Goal: Task Accomplishment & Management: Use online tool/utility

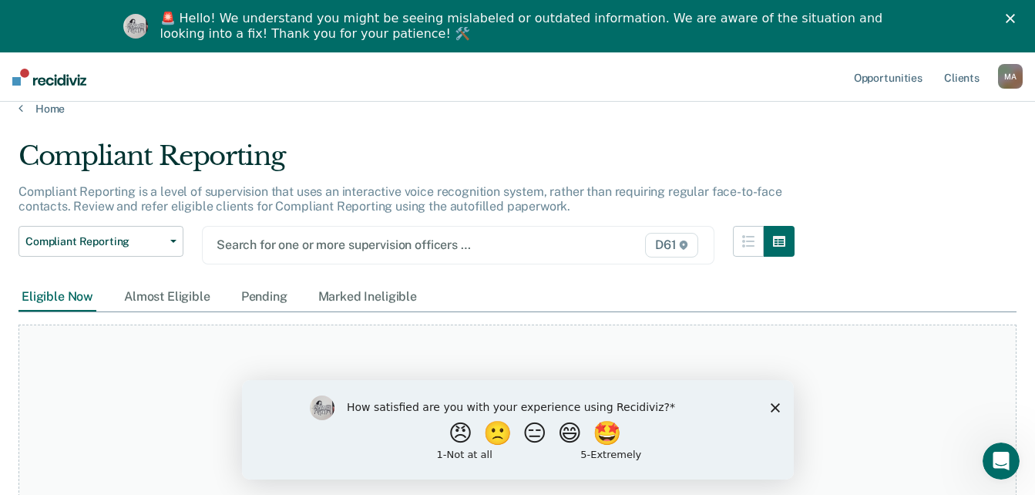
click at [374, 264] on div "Search for one or more supervision officers … D61" at bounding box center [458, 245] width 513 height 39
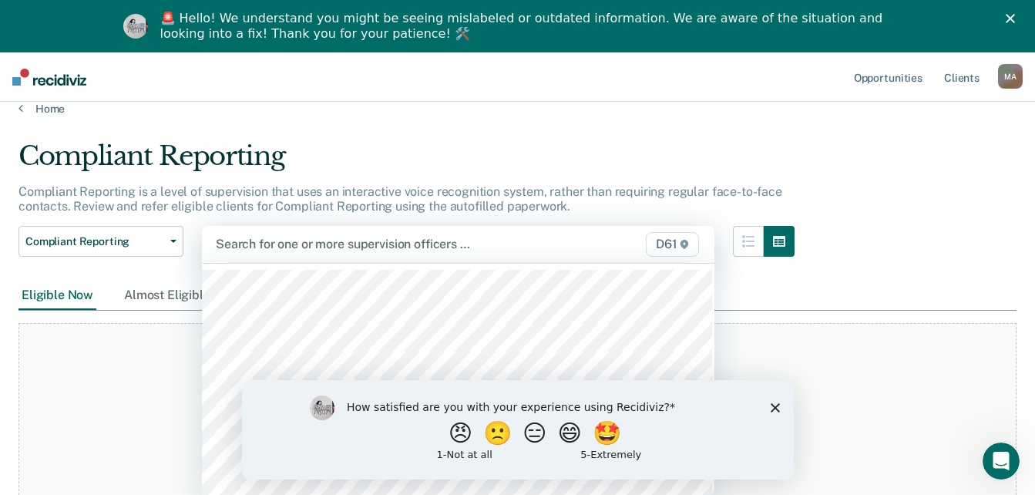
scroll to position [20, 0]
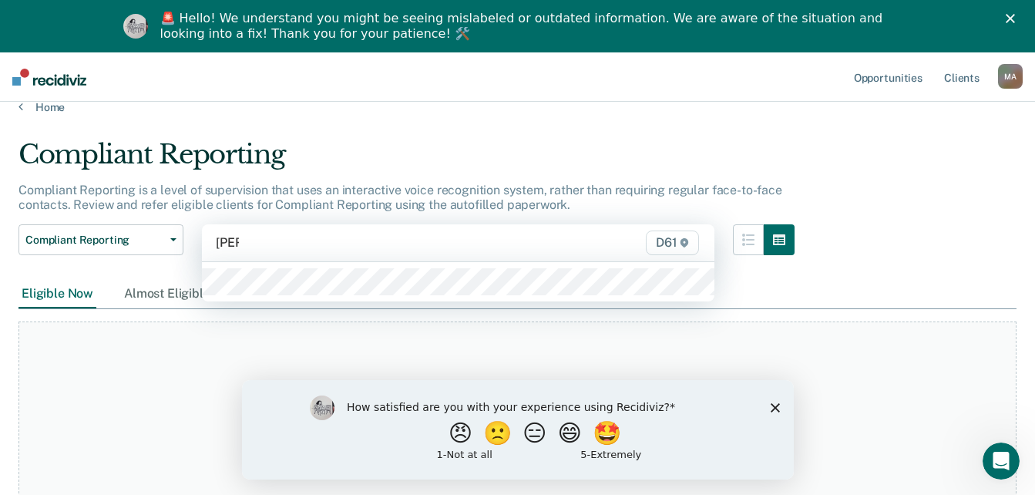
type input "[PERSON_NAME]"
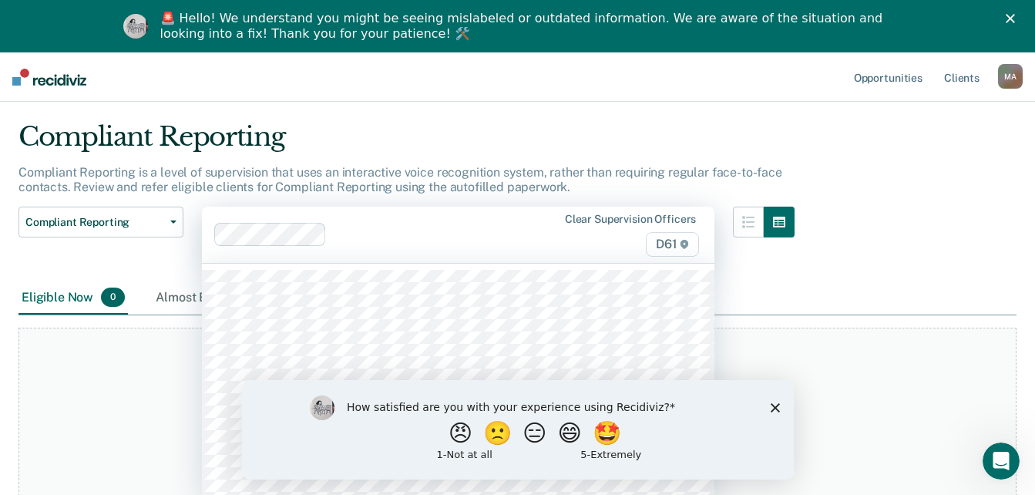
click at [385, 251] on div "Clear supervision officers D61" at bounding box center [458, 235] width 513 height 56
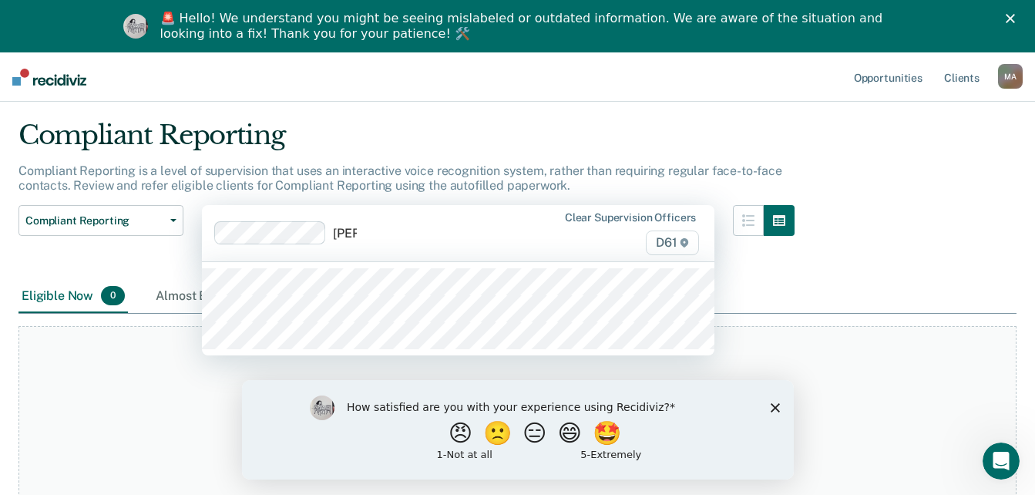
type input "[PERSON_NAME]"
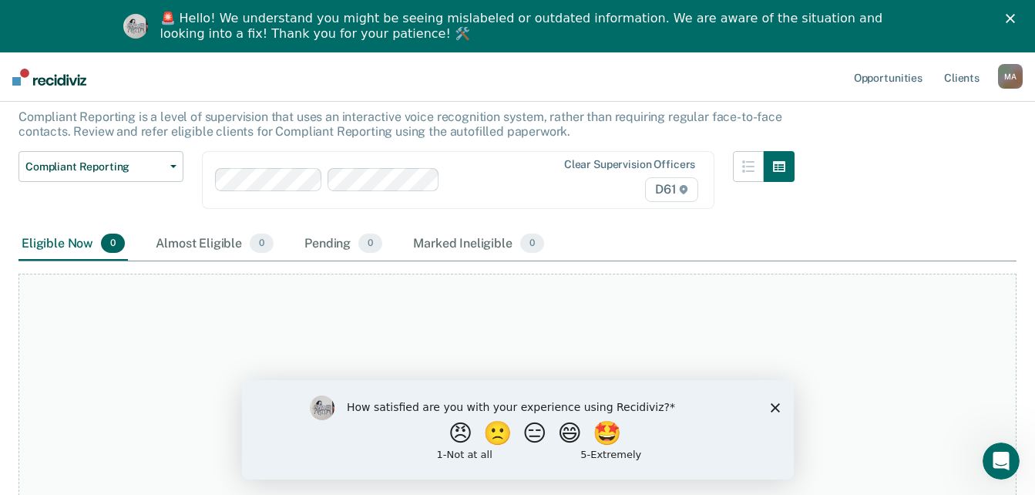
scroll to position [133, 0]
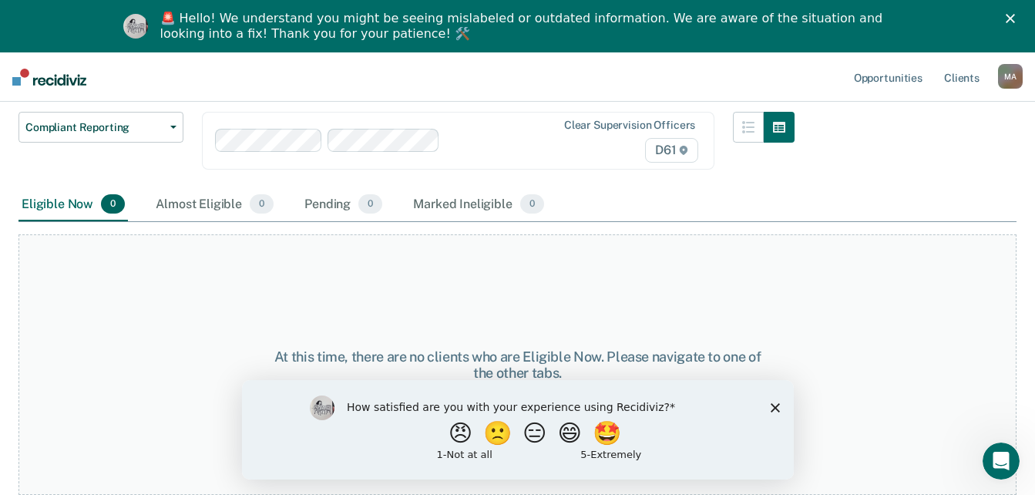
click at [777, 404] on polygon "Close survey" at bounding box center [774, 406] width 9 height 9
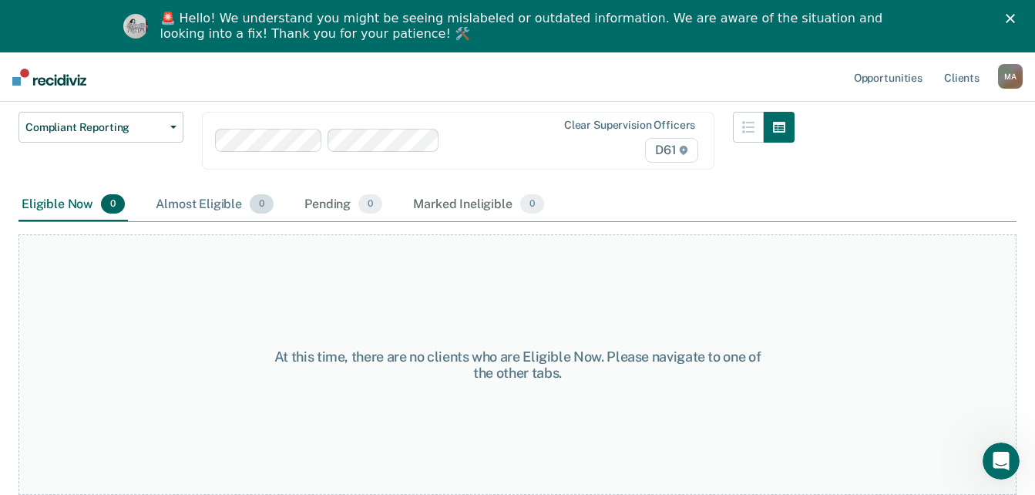
click at [229, 207] on div "Almost Eligible 0" at bounding box center [215, 205] width 124 height 34
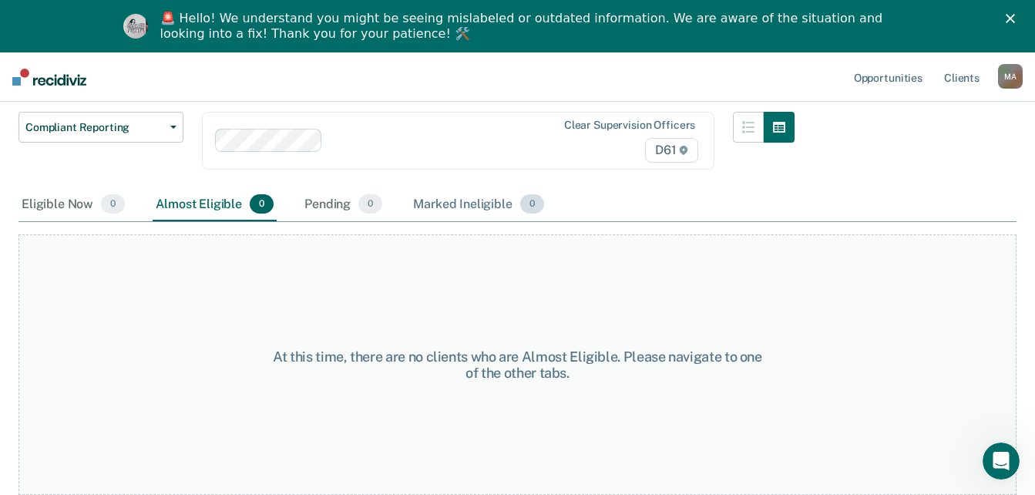
click at [441, 208] on div "Marked Ineligible 0" at bounding box center [478, 205] width 137 height 34
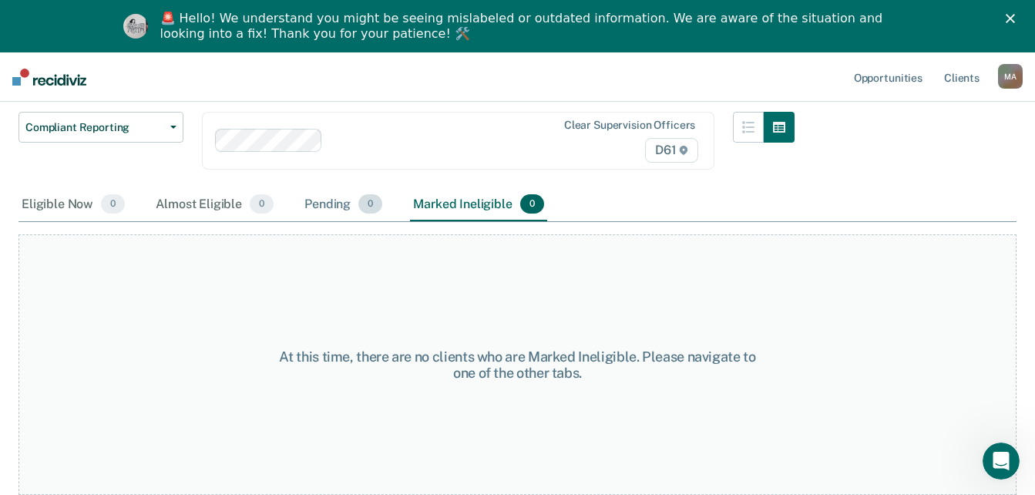
click at [313, 203] on div "Pending 0" at bounding box center [343, 205] width 84 height 34
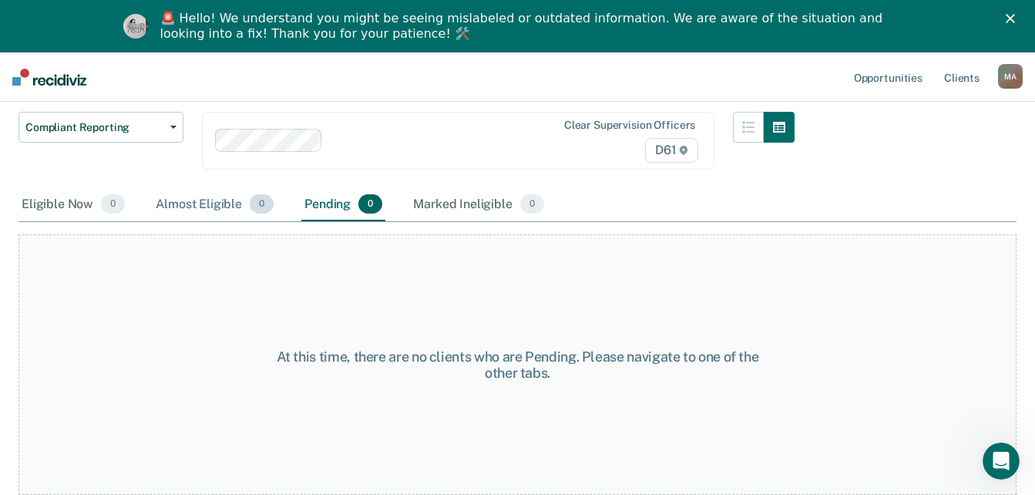
click at [200, 199] on div "Almost Eligible 0" at bounding box center [215, 205] width 124 height 34
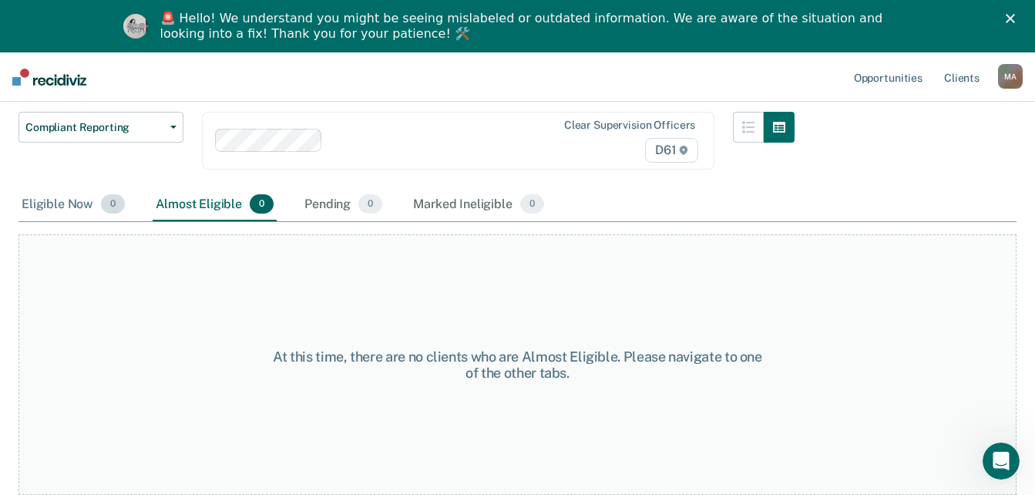
click at [57, 209] on div "Eligible Now 0" at bounding box center [73, 205] width 109 height 34
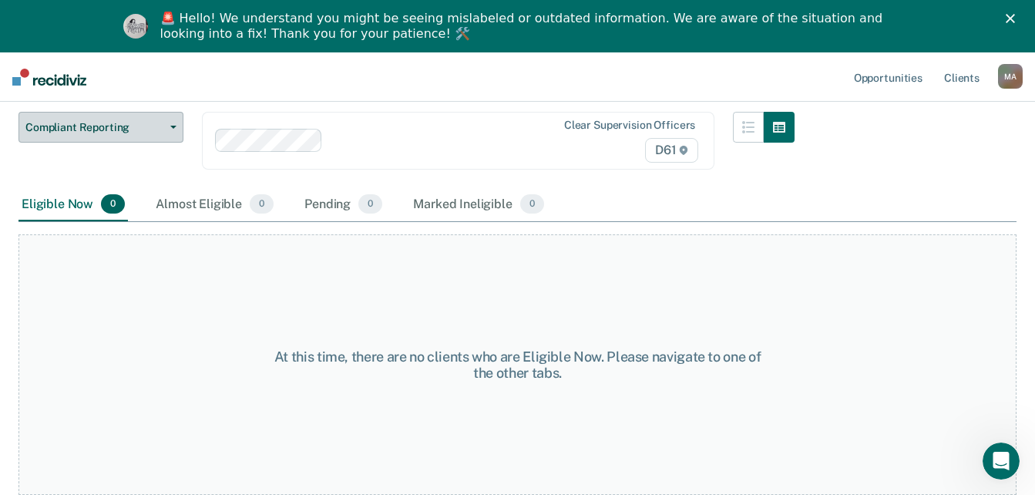
click at [128, 119] on button "Compliant Reporting" at bounding box center [101, 127] width 165 height 31
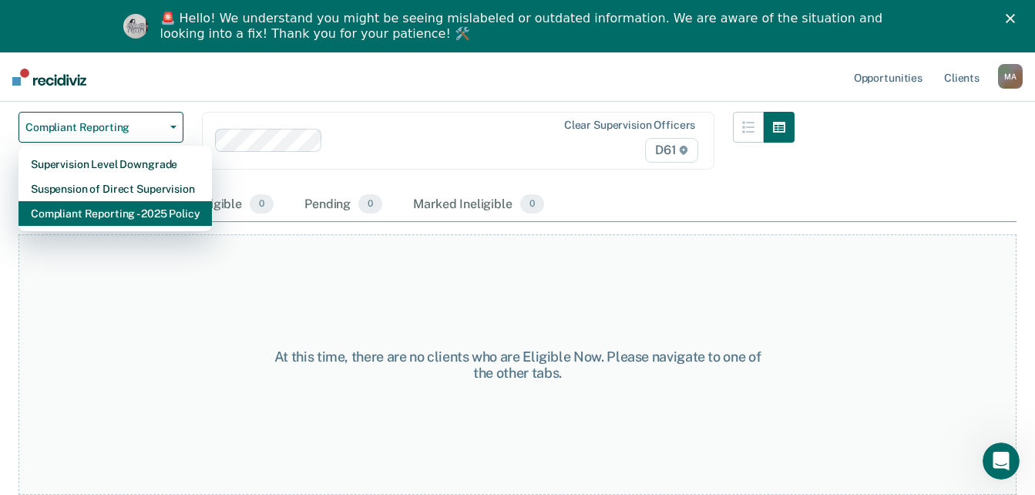
click at [108, 217] on div "Compliant Reporting - 2025 Policy" at bounding box center [115, 213] width 169 height 25
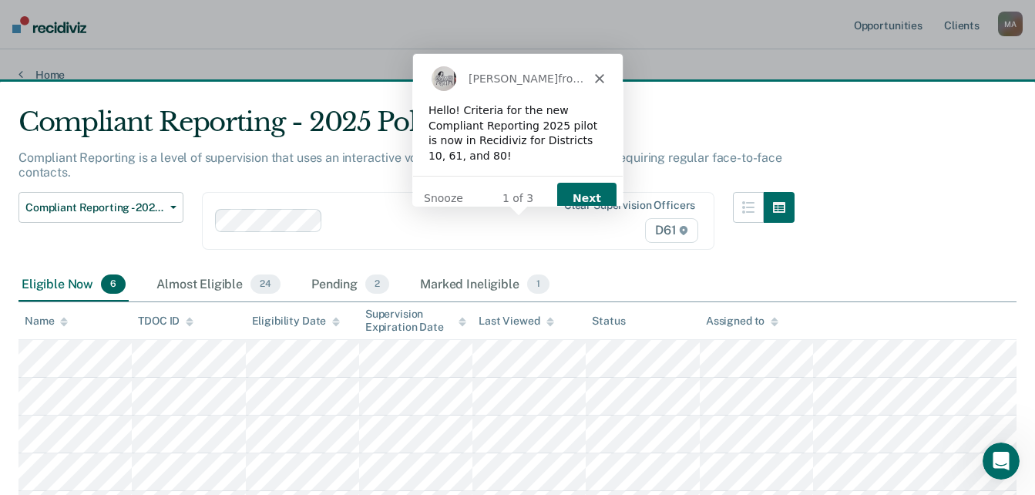
scroll to position [130, 0]
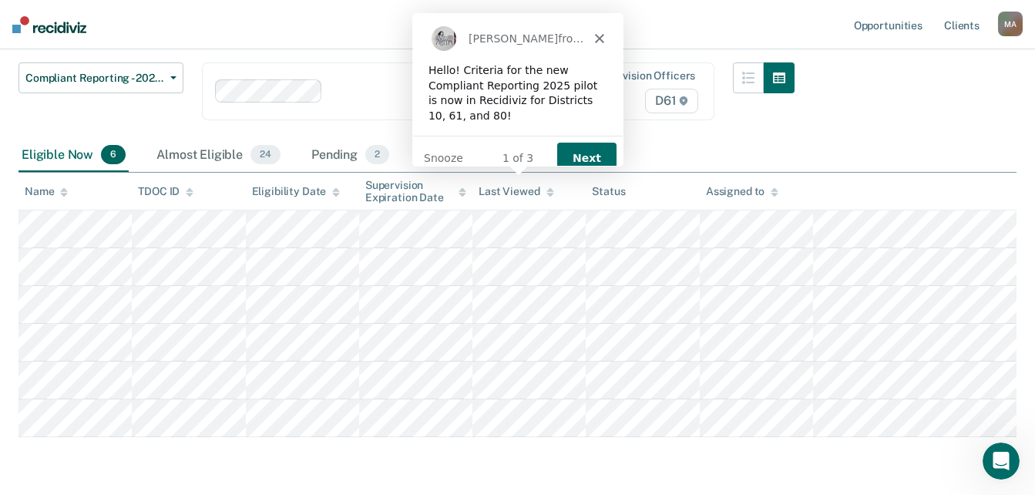
click at [591, 148] on button "Next" at bounding box center [585, 158] width 59 height 32
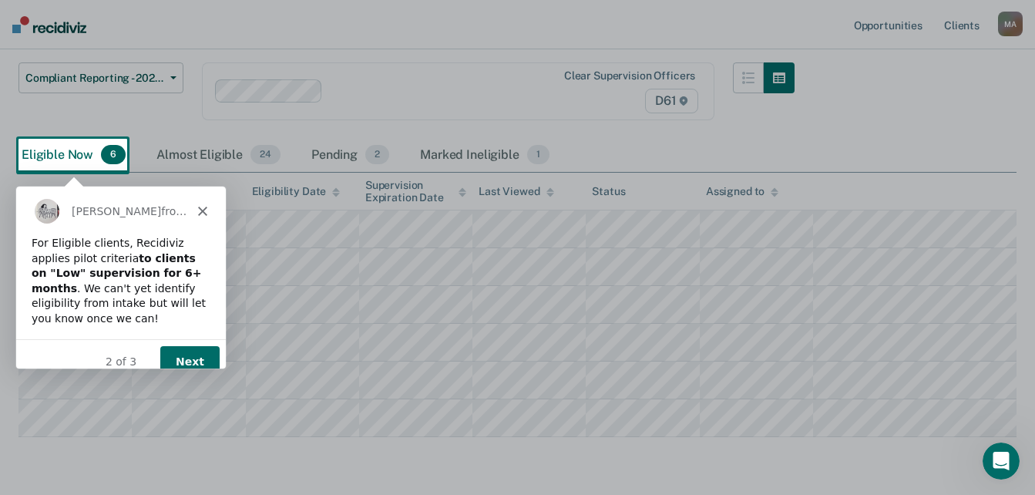
scroll to position [0, 0]
click at [194, 345] on button "Next" at bounding box center [189, 361] width 59 height 32
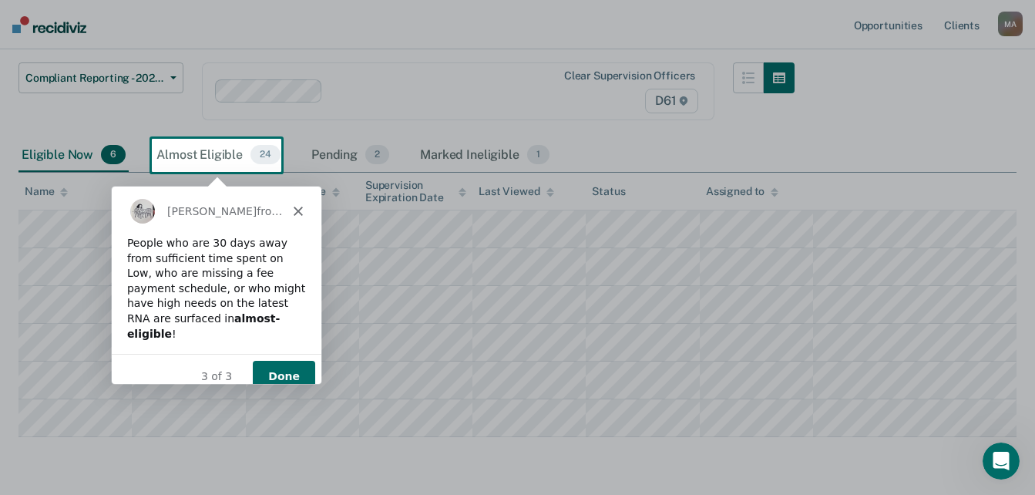
click at [273, 363] on button "Done" at bounding box center [283, 376] width 62 height 32
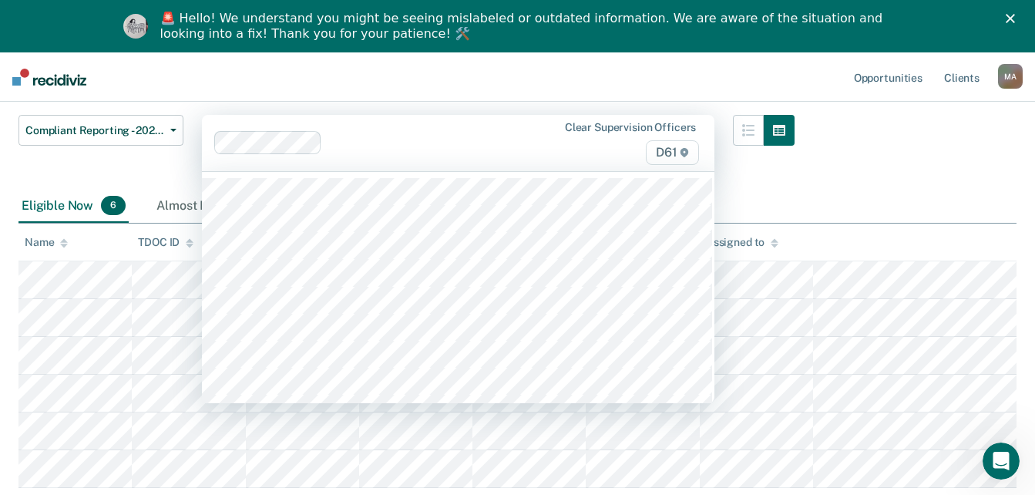
click at [363, 143] on div at bounding box center [441, 143] width 227 height 18
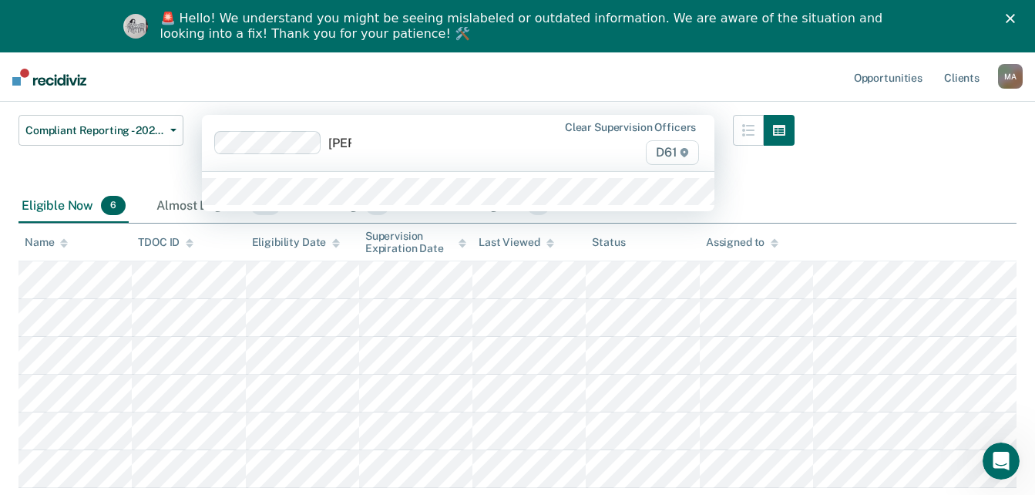
type input "[PERSON_NAME]"
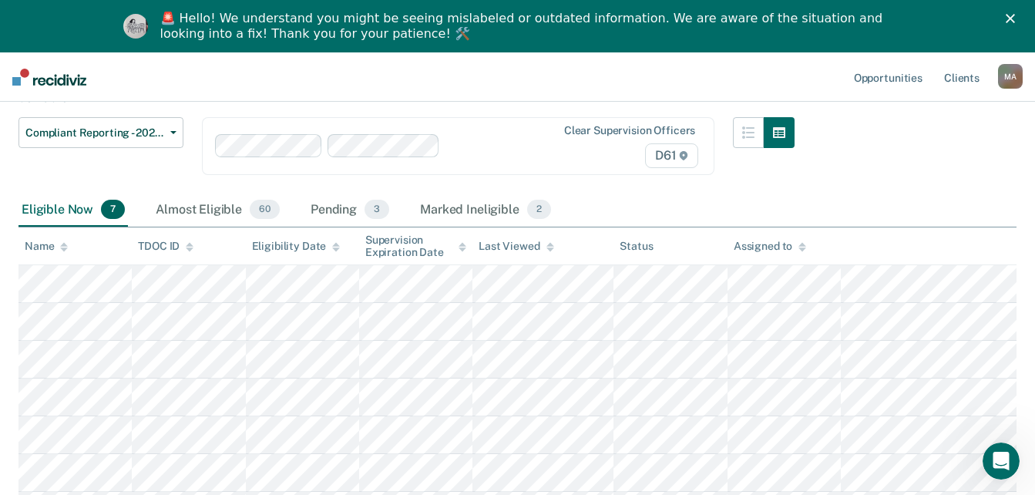
scroll to position [37, 0]
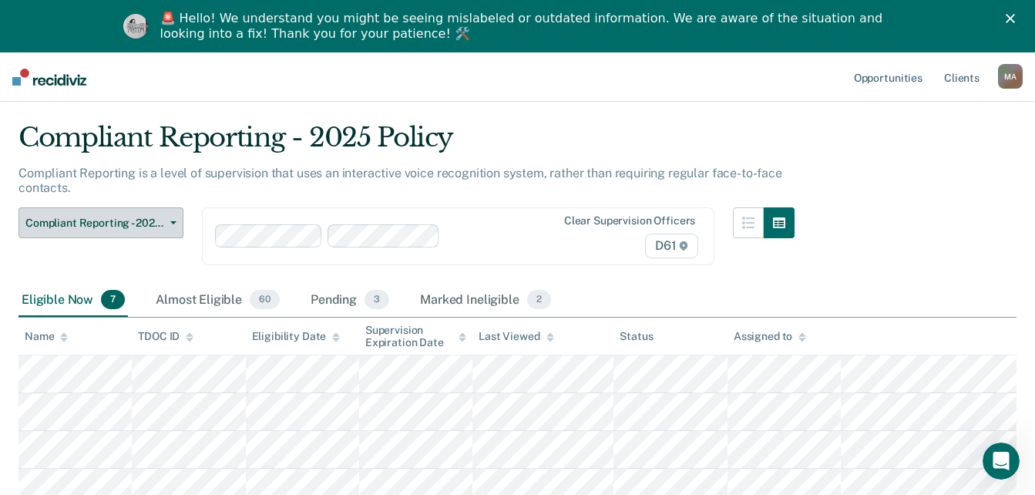
click at [102, 223] on span "Compliant Reporting - 2025 Policy" at bounding box center [94, 223] width 139 height 13
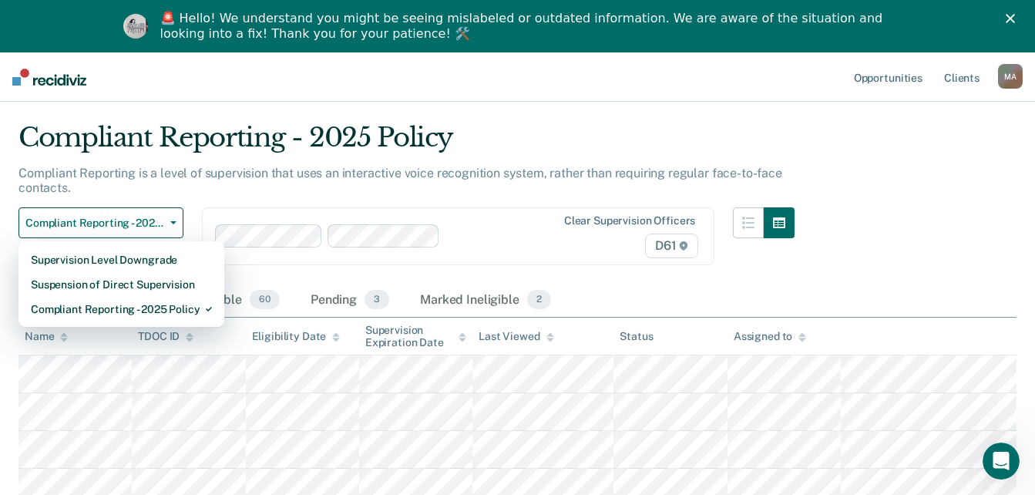
click at [1035, 143] on html "Looks like you’re using Internet Explorer 11. For faster loading and a better e…" at bounding box center [517, 210] width 1035 height 495
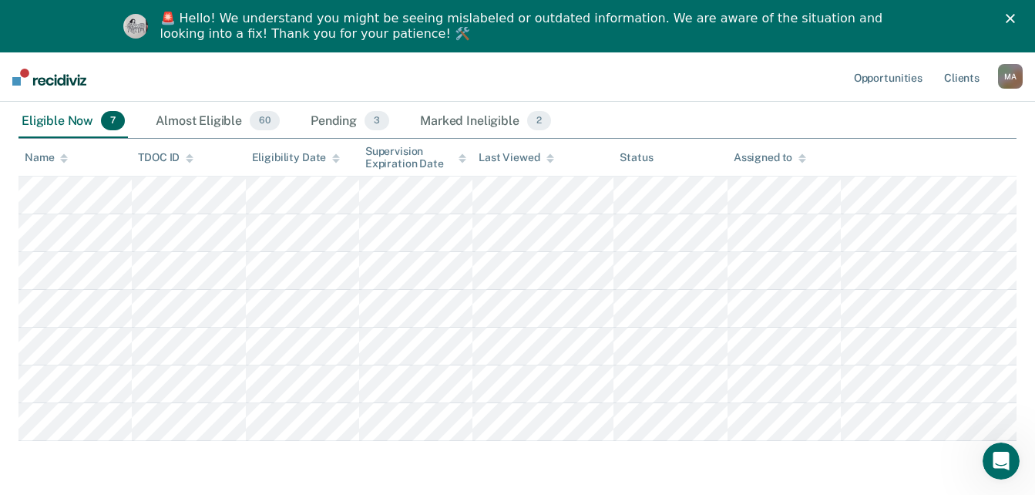
scroll to position [257, 0]
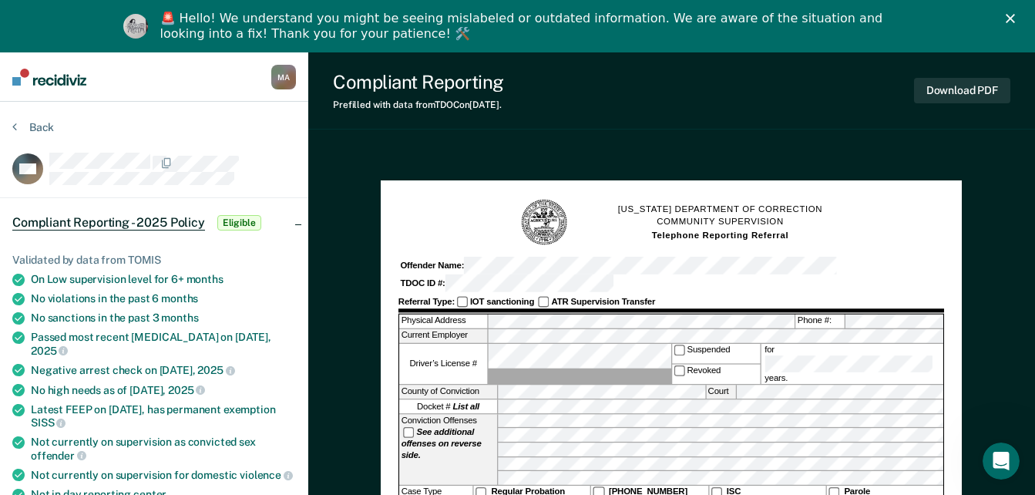
drag, startPoint x: 1037, startPoint y: 127, endPoint x: 1027, endPoint y: 49, distance: 79.3
click at [945, 93] on button "Download PDF" at bounding box center [962, 90] width 96 height 25
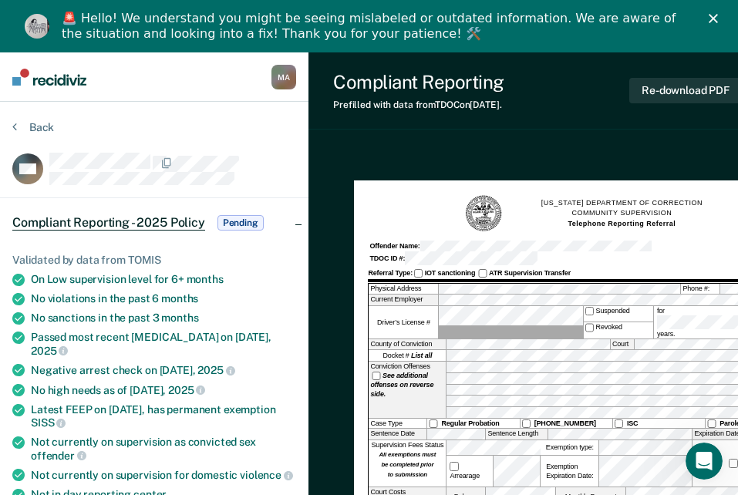
click at [688, 91] on button "Re-download PDF" at bounding box center [685, 90] width 113 height 25
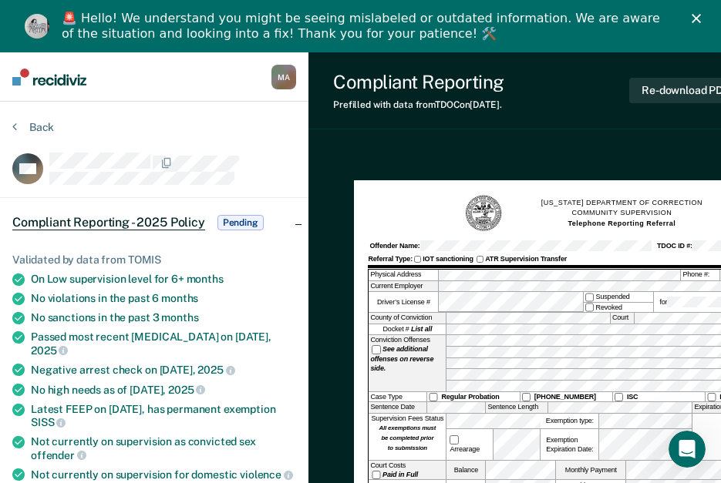
drag, startPoint x: 350, startPoint y: 447, endPoint x: 352, endPoint y: 439, distance: 8.0
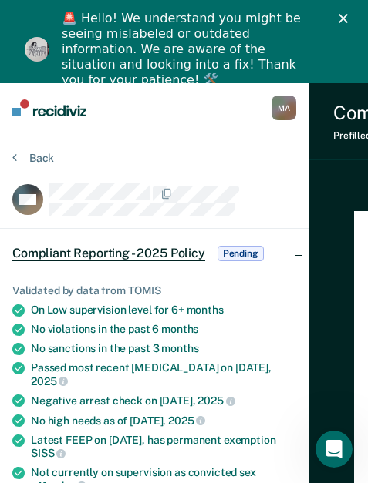
drag, startPoint x: 338, startPoint y: 0, endPoint x: 331, endPoint y: 23, distance: 23.9
click at [331, 23] on div "🚨 Hello! We understand you might be seeing mislabeled or outdated information. …" at bounding box center [196, 49] width 269 height 86
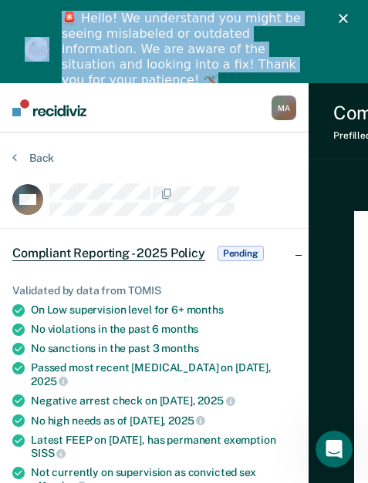
drag, startPoint x: 334, startPoint y: 62, endPoint x: 345, endPoint y: 91, distance: 31.2
click html "🚨 Hello! We understand you might be seeing mislabeled or outdated information. …"
click at [318, 57] on div "🚨 Hello! We understand you might be seeing mislabeled or outdated information. …" at bounding box center [190, 49] width 257 height 77
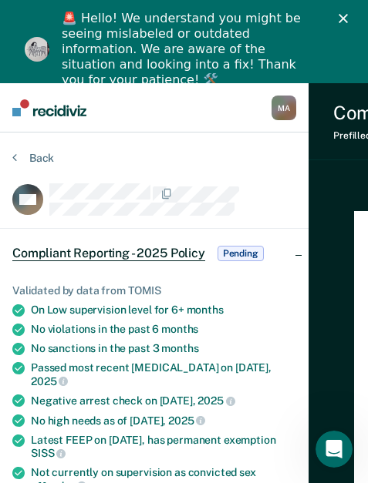
click at [348, 18] on icon "Close" at bounding box center [342, 18] width 9 height 9
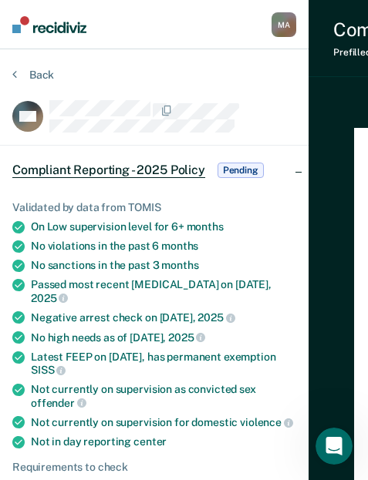
drag, startPoint x: 366, startPoint y: 480, endPoint x: 364, endPoint y: 463, distance: 17.1
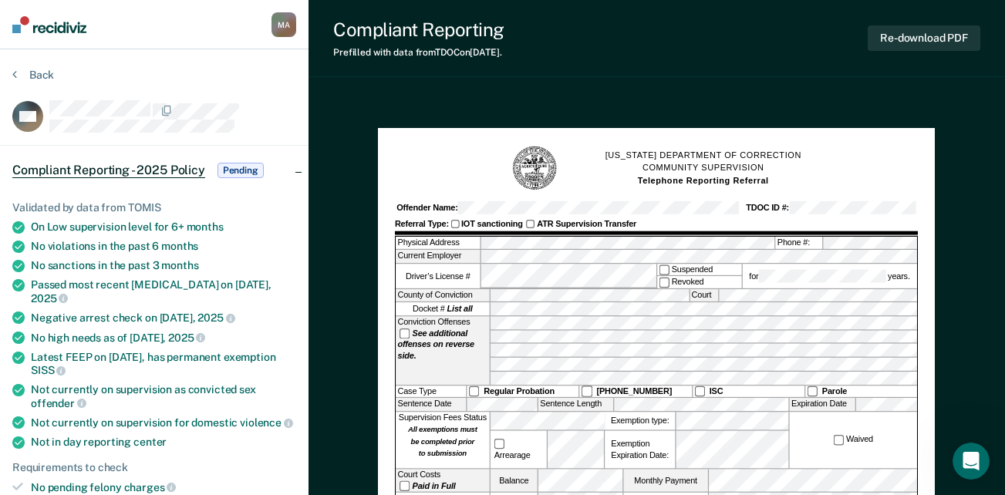
click at [30, 74] on button "Back" at bounding box center [33, 75] width 42 height 14
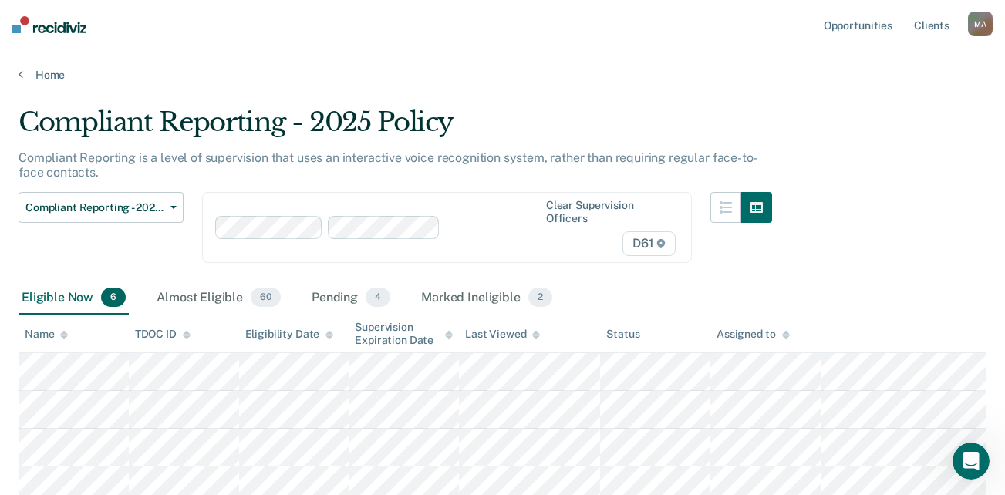
scroll to position [196, 0]
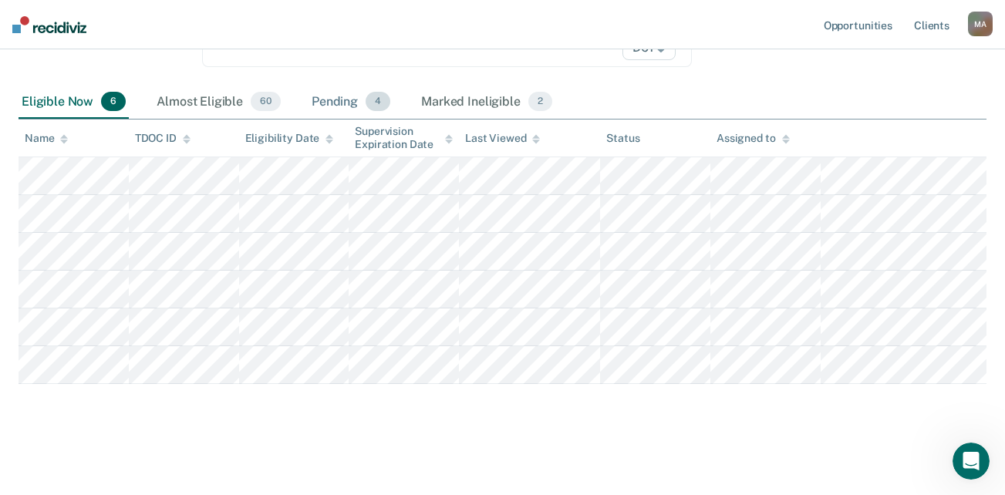
click at [326, 99] on div "Pending 4" at bounding box center [350, 103] width 85 height 34
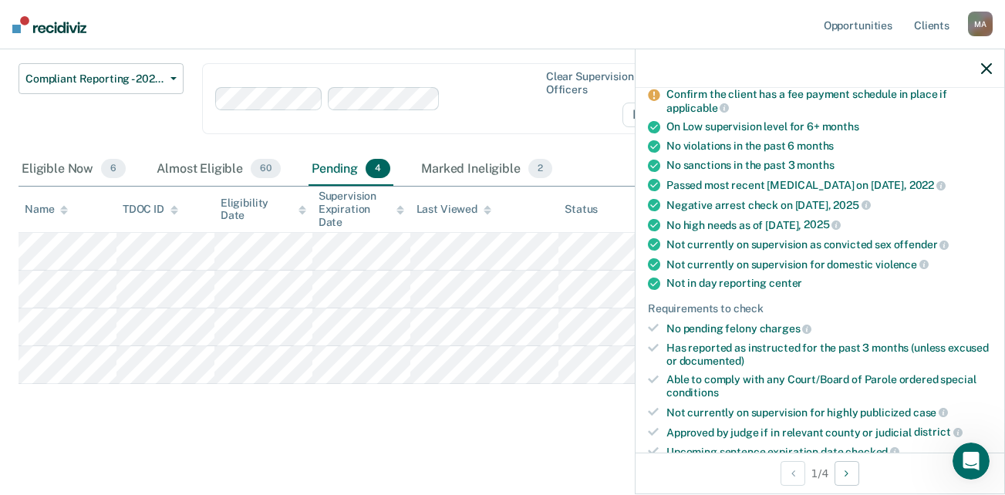
scroll to position [0, 0]
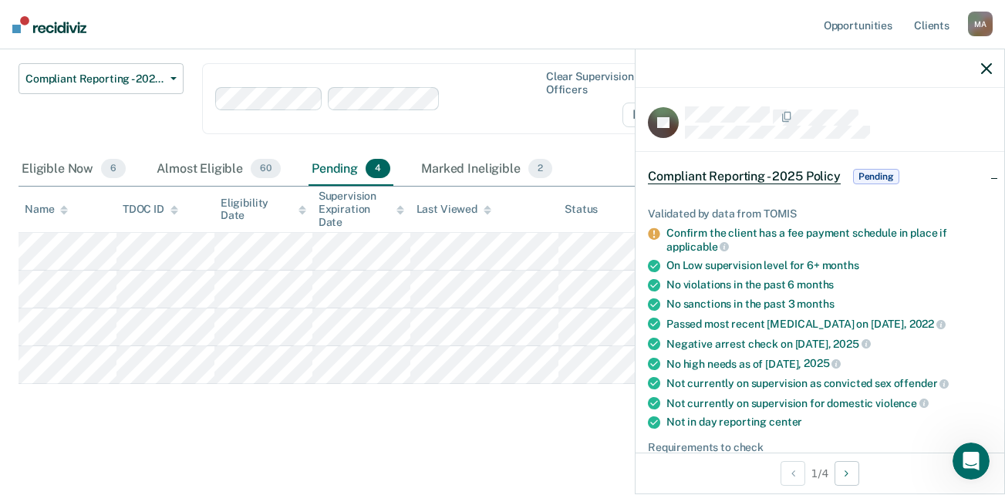
click at [988, 69] on icon "button" at bounding box center [986, 68] width 11 height 11
click at [584, 128] on div "Clear supervision officers D61" at bounding box center [447, 98] width 490 height 71
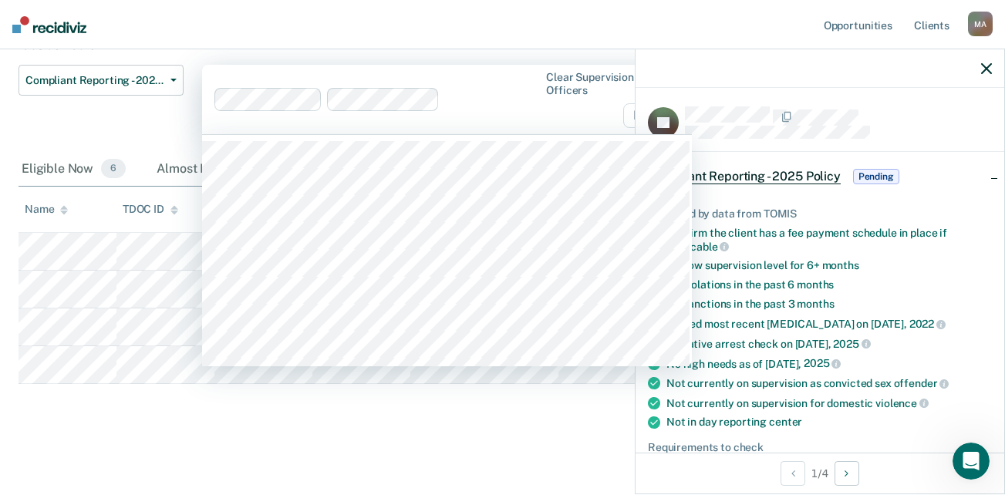
scroll to position [114, 0]
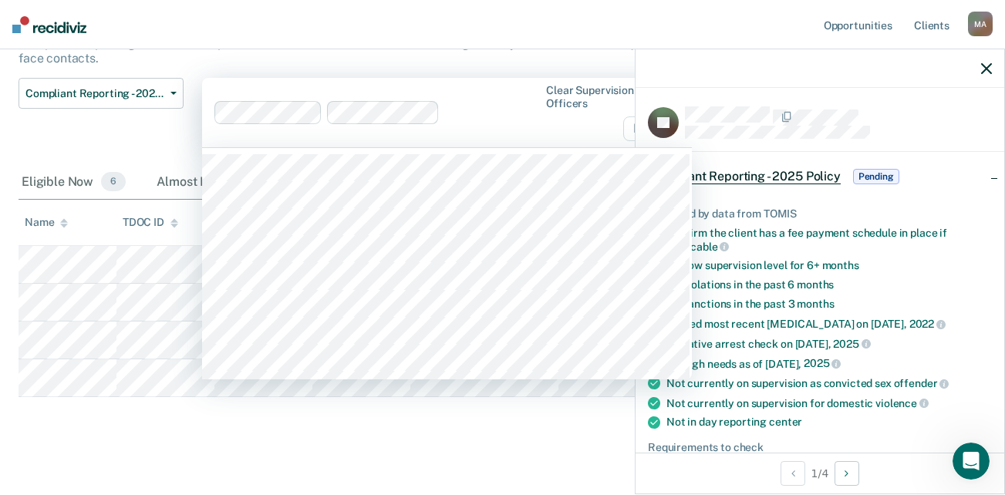
click at [146, 141] on div "Compliant Reporting - 2025 Policy Supervision Level Downgrade Suspension of Dir…" at bounding box center [101, 122] width 165 height 88
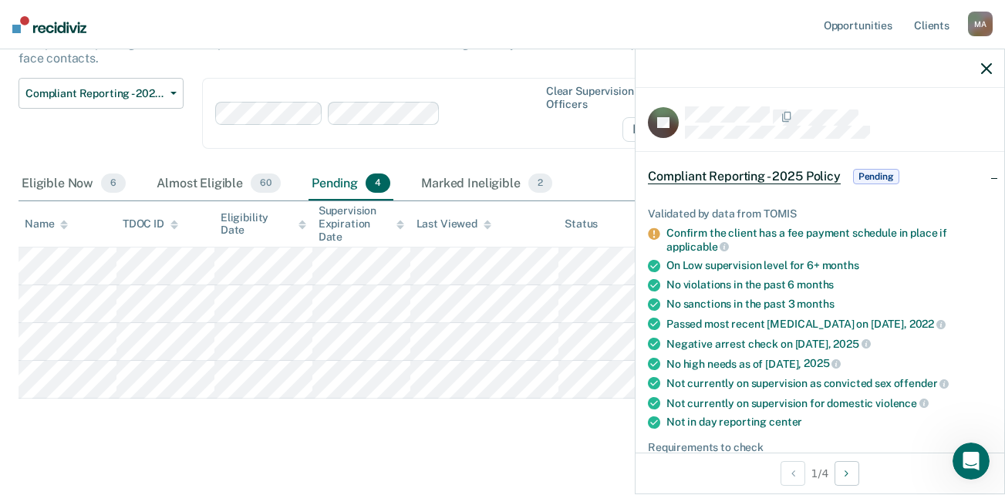
click at [983, 72] on icon "button" at bounding box center [986, 68] width 11 height 11
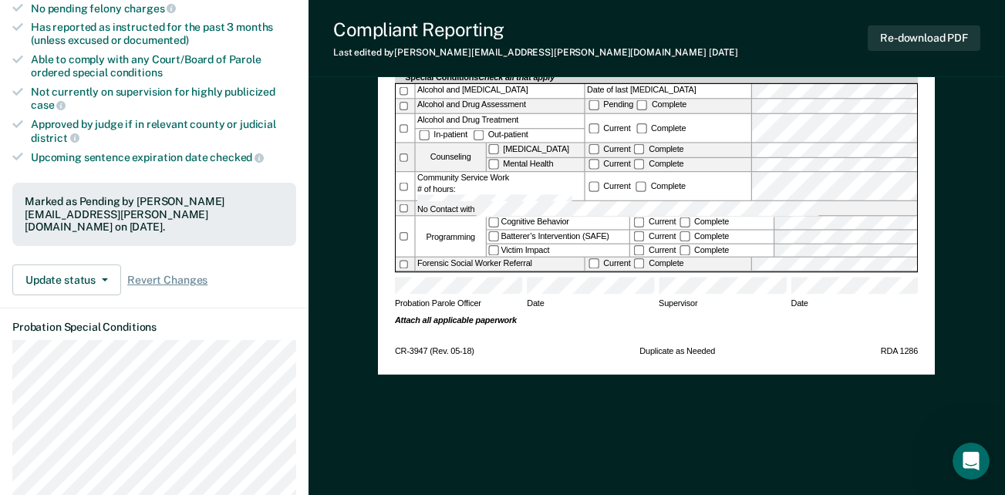
scroll to position [547, 0]
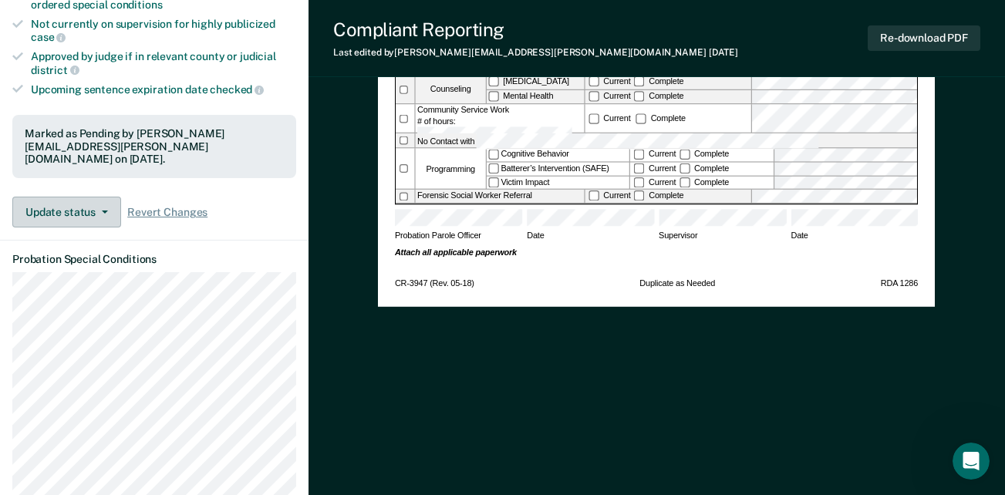
click at [93, 197] on button "Update status" at bounding box center [66, 212] width 109 height 31
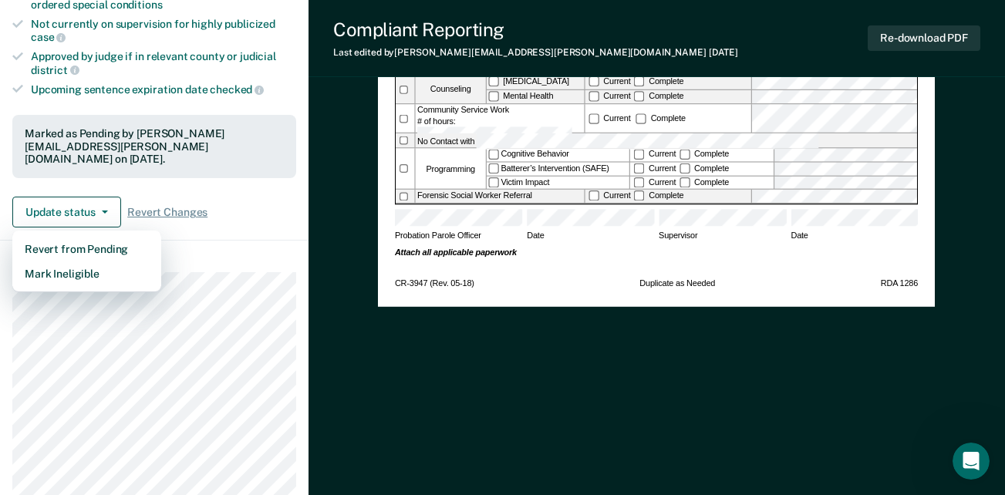
click at [247, 253] on dt "Probation Special Conditions" at bounding box center [154, 259] width 284 height 13
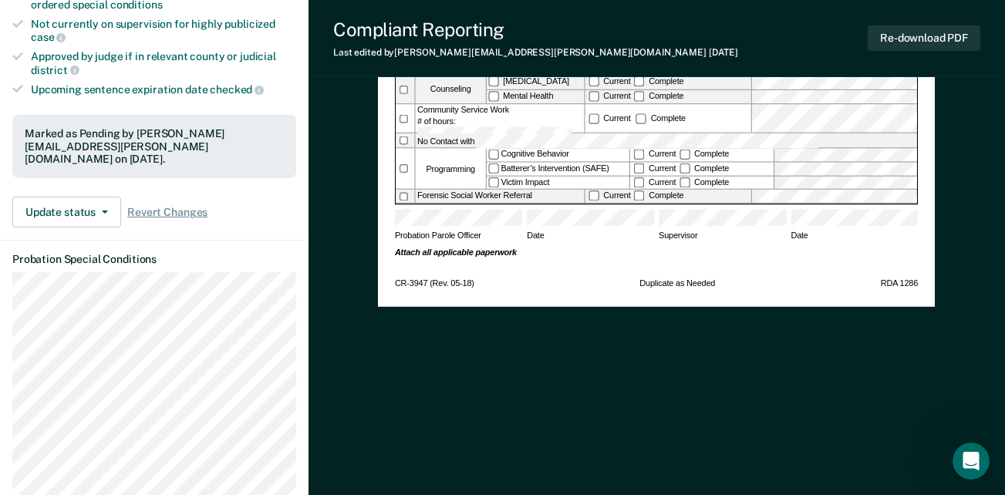
click at [797, 359] on div "[US_STATE] DEPARTMENT OF CORRECTION COMMUNITY SUPERVISION Telephone Reporting R…" at bounding box center [656, 356] width 557 height 1564
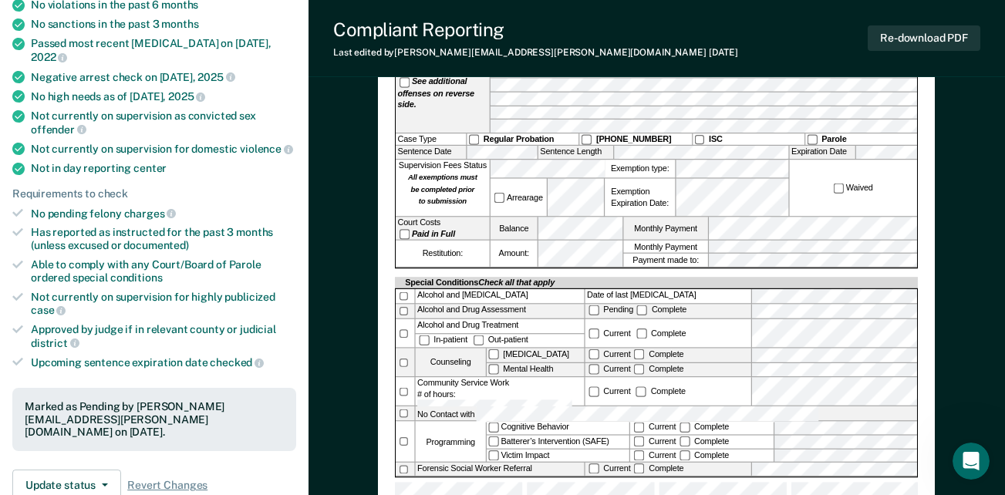
scroll to position [242, 0]
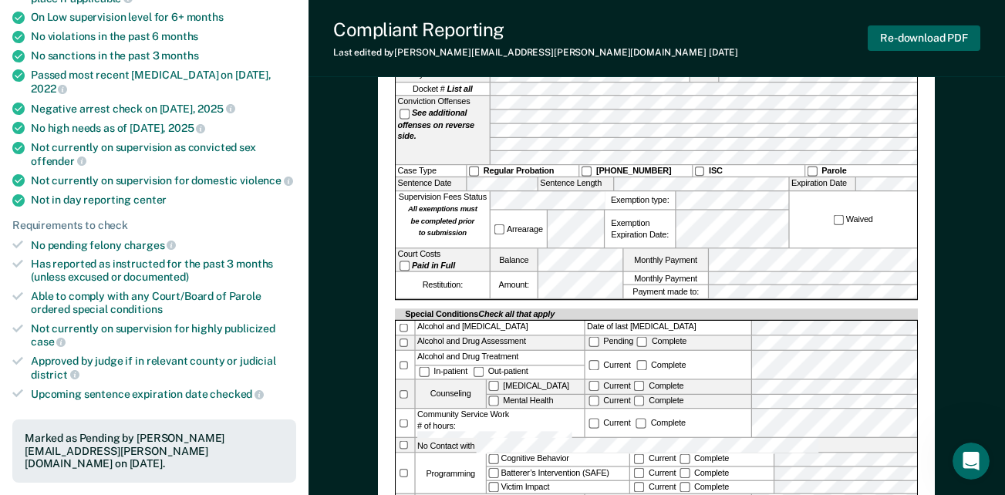
click at [940, 34] on button "Re-download PDF" at bounding box center [923, 37] width 113 height 25
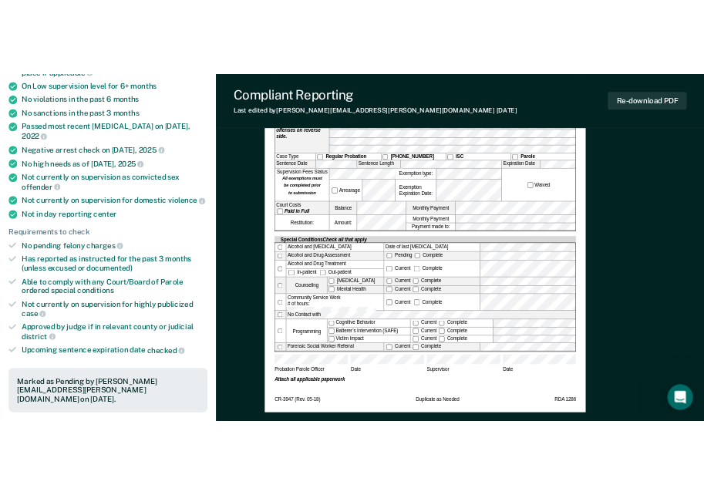
scroll to position [0, 0]
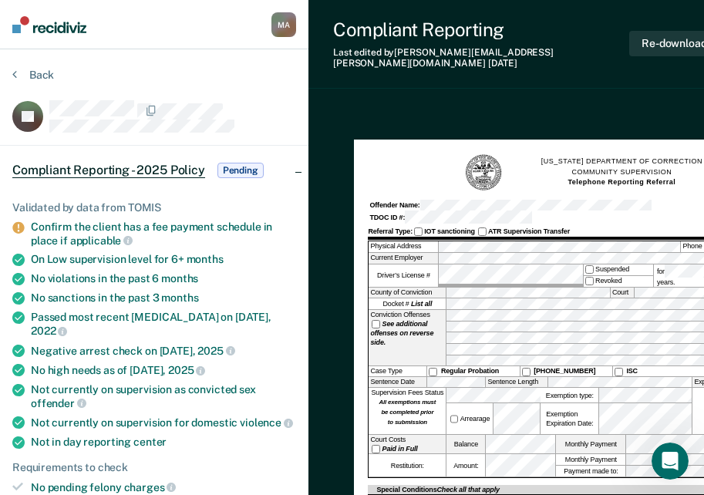
drag, startPoint x: 996, startPoint y: 2, endPoint x: 623, endPoint y: 82, distance: 381.5
